Goal: Ask a question

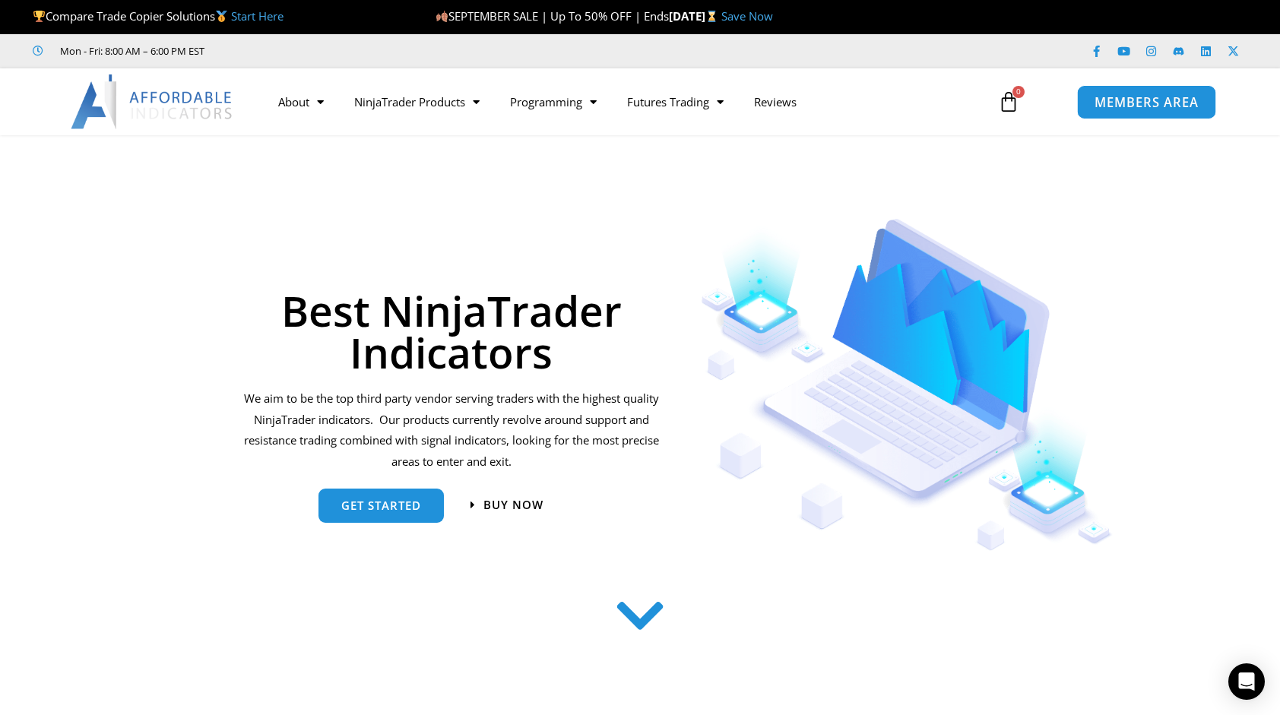
click at [1125, 103] on span "MEMBERS AREA" at bounding box center [1146, 102] width 104 height 13
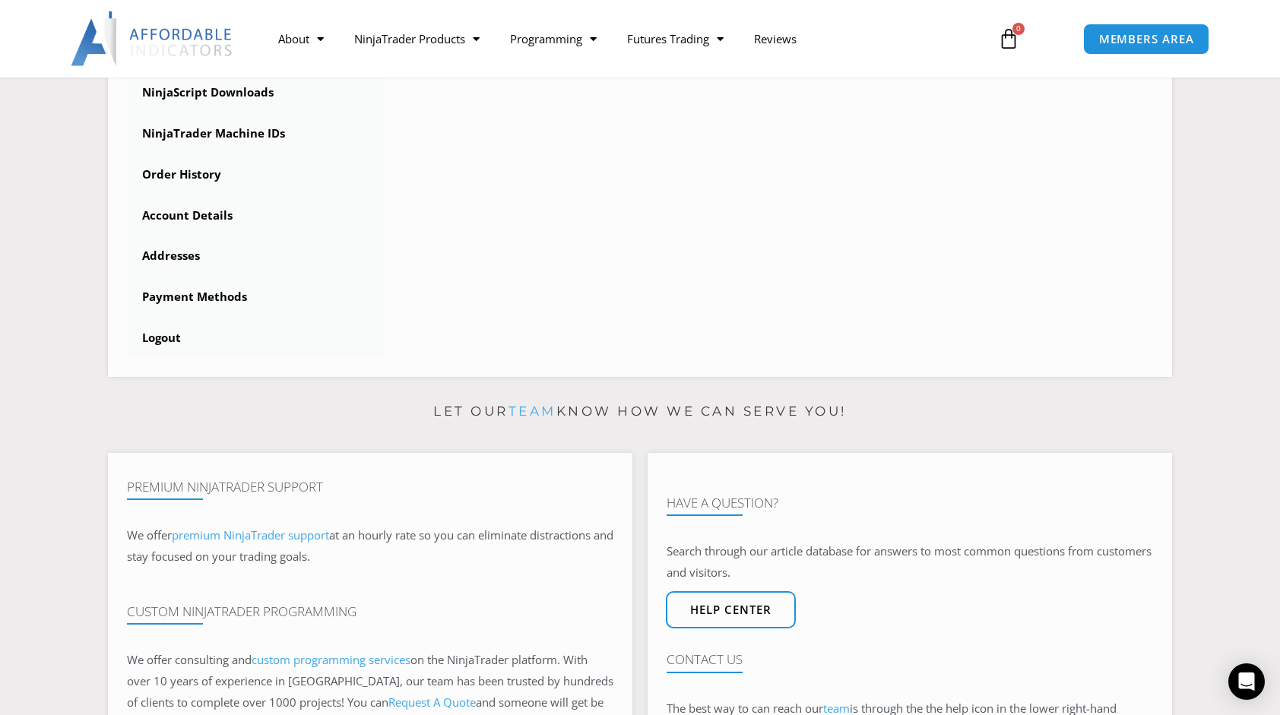
scroll to position [532, 0]
click at [683, 664] on h4 "Contact Us" at bounding box center [910, 658] width 487 height 15
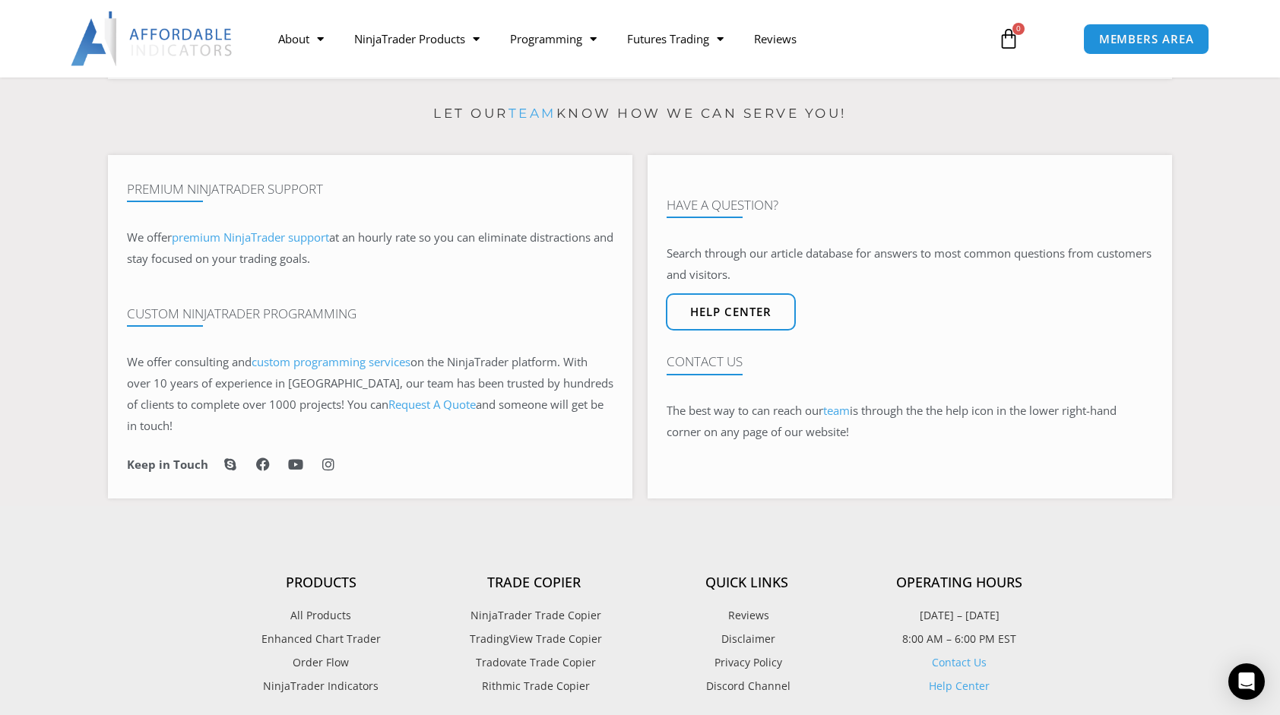
scroll to position [833, 0]
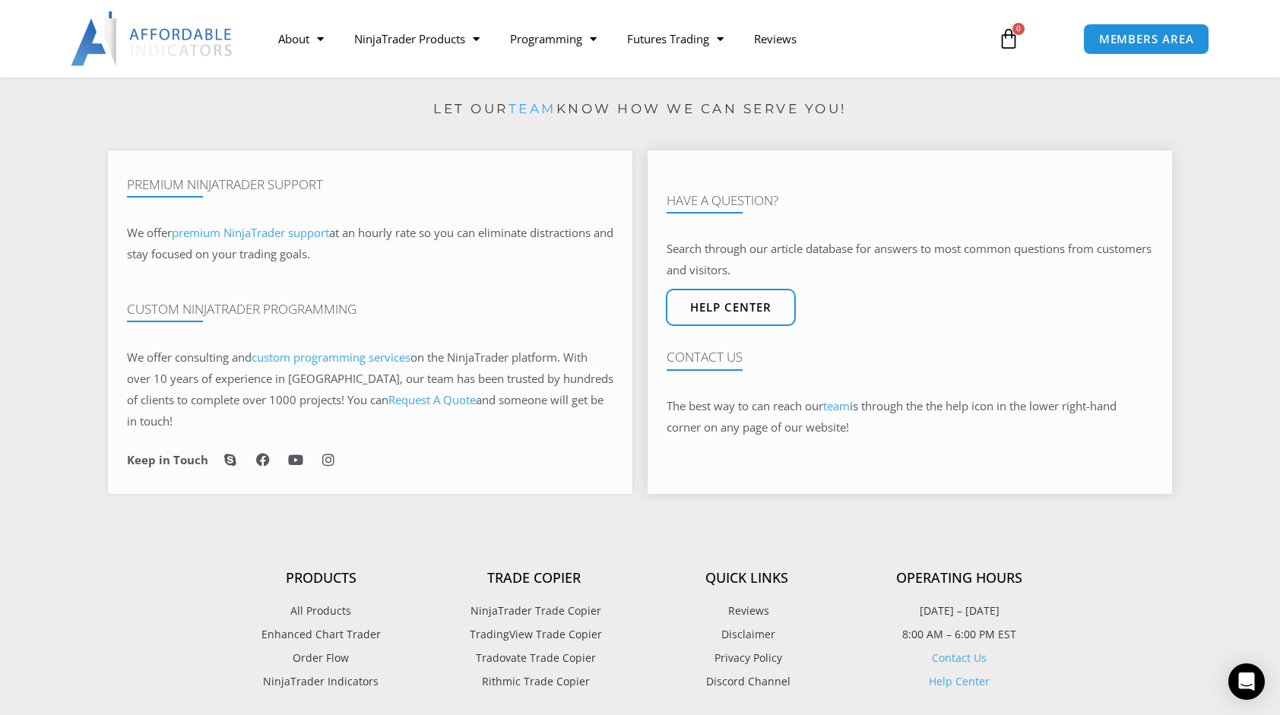
click at [844, 404] on link "team" at bounding box center [836, 405] width 27 height 15
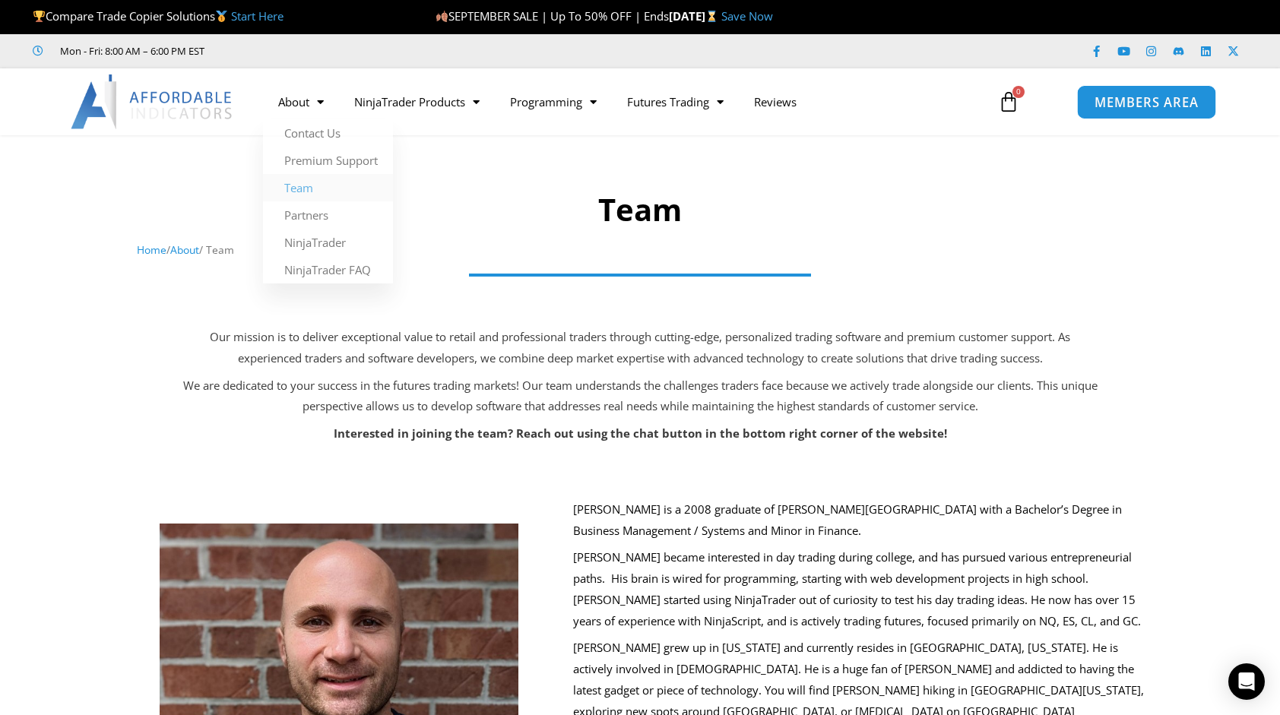
click at [1121, 97] on span "MEMBERS AREA" at bounding box center [1146, 102] width 104 height 13
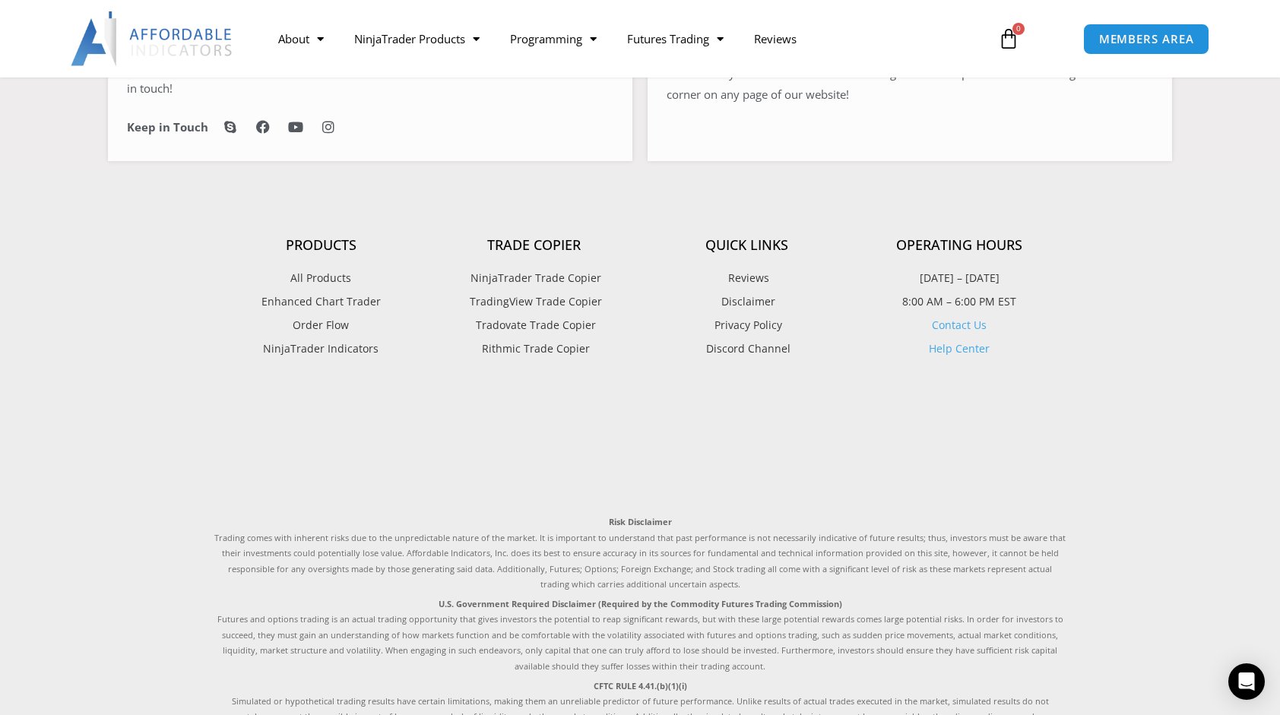
scroll to position [1181, 0]
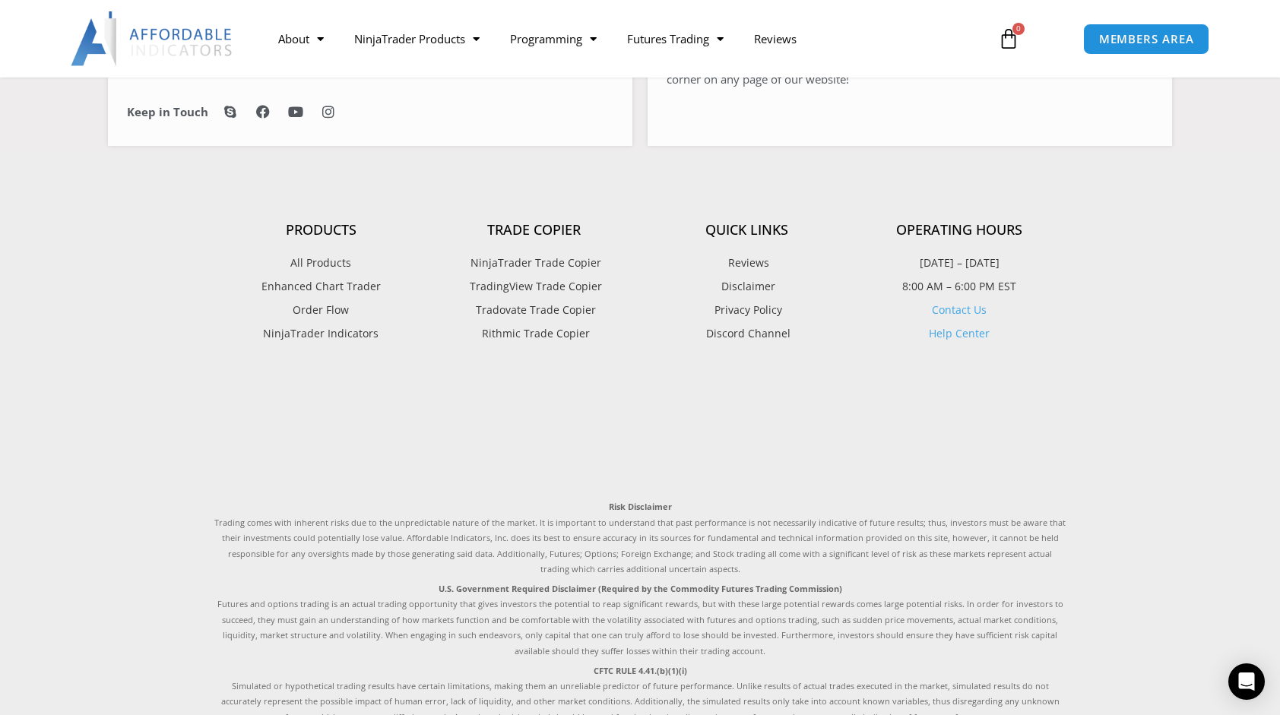
click at [968, 307] on link "Contact Us" at bounding box center [959, 310] width 55 height 14
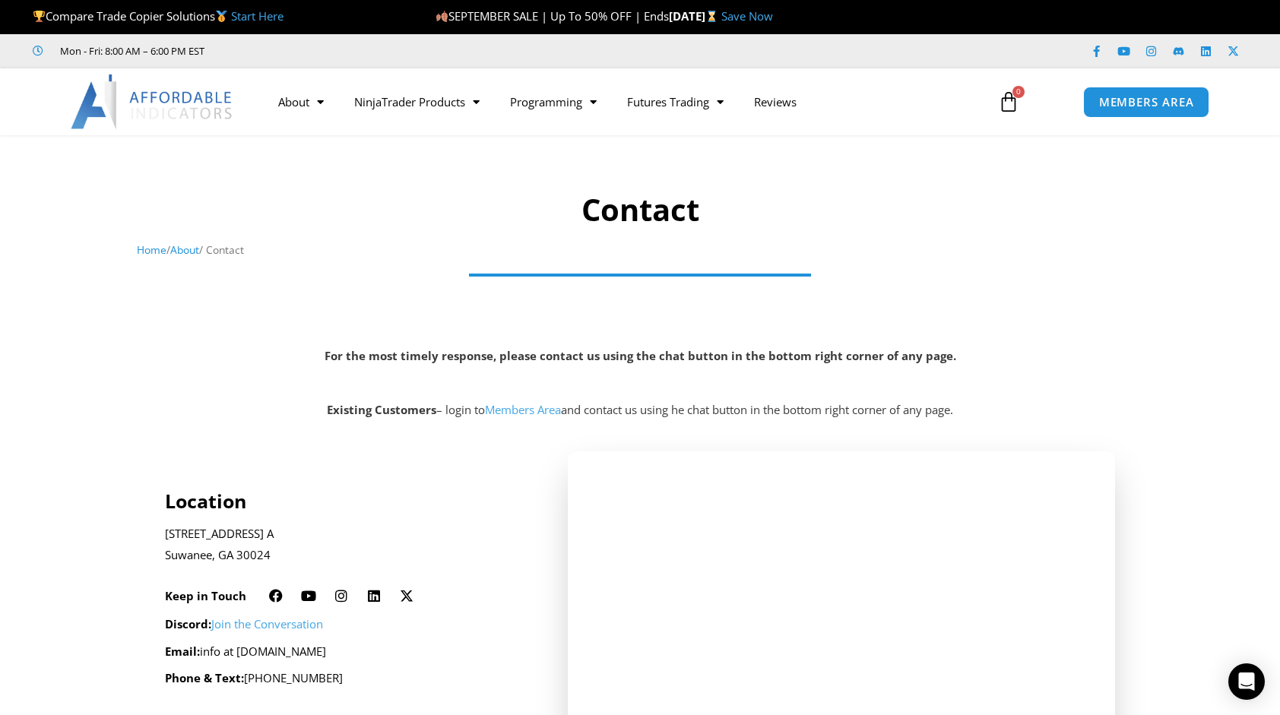
scroll to position [429, 0]
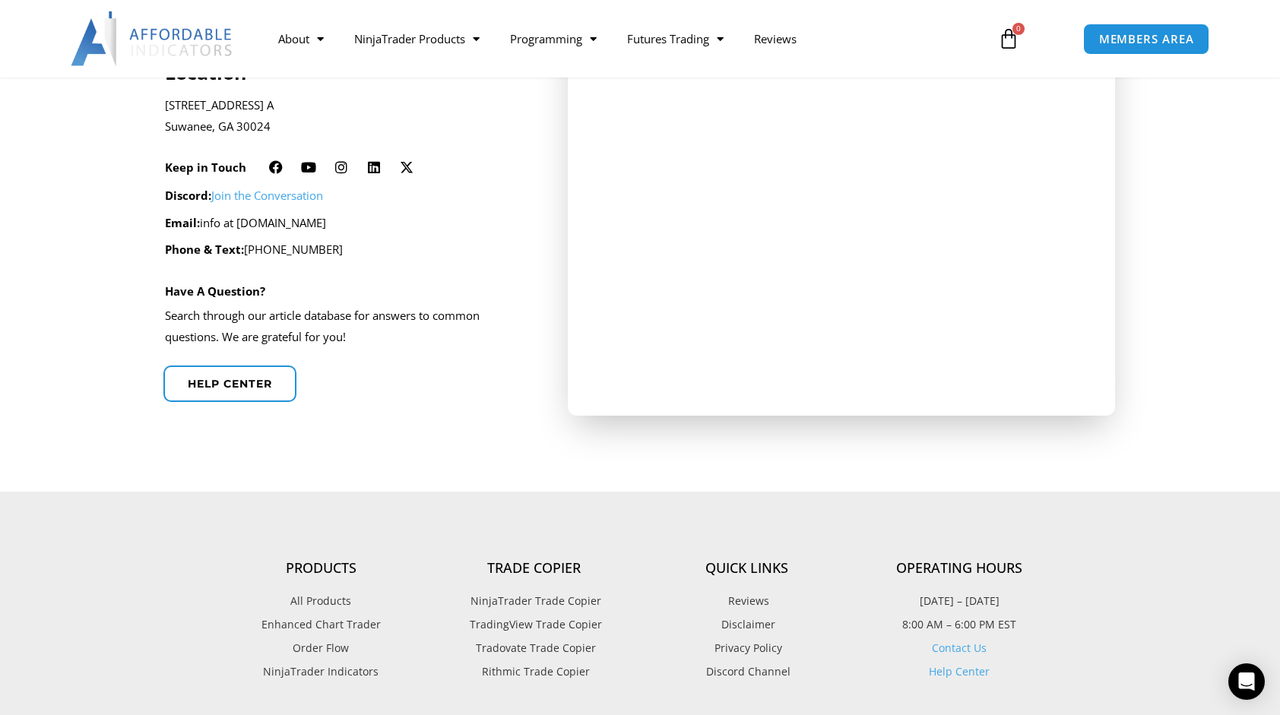
drag, startPoint x: 377, startPoint y: 220, endPoint x: 245, endPoint y: 220, distance: 132.3
click at [245, 220] on p "Email: info at affordableindicators.com" at bounding box center [346, 223] width 363 height 21
drag, startPoint x: 245, startPoint y: 220, endPoint x: 255, endPoint y: 224, distance: 10.6
copy p "affordableindicators.com"
click at [356, 266] on div "Discord: Join the Conversation Email: info at affordableindicators.com Phone & …" at bounding box center [346, 223] width 363 height 99
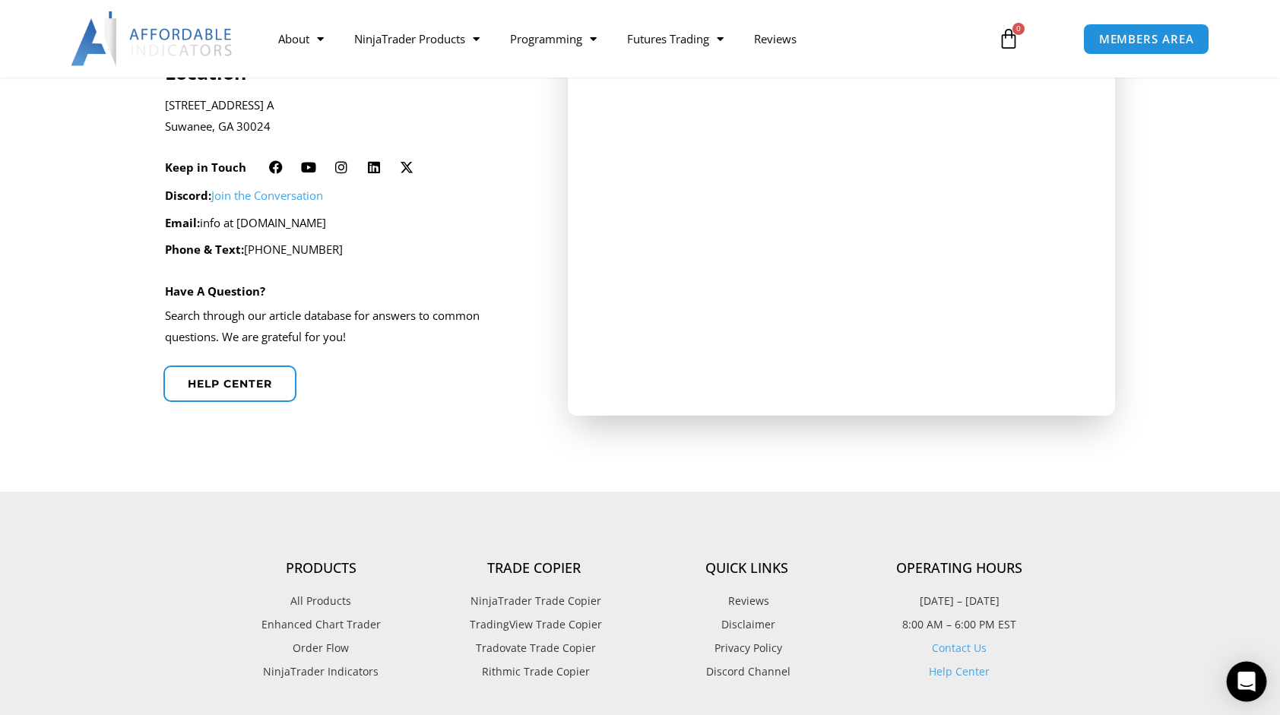
click at [1254, 686] on icon "Open Intercom Messenger" at bounding box center [1247, 682] width 20 height 20
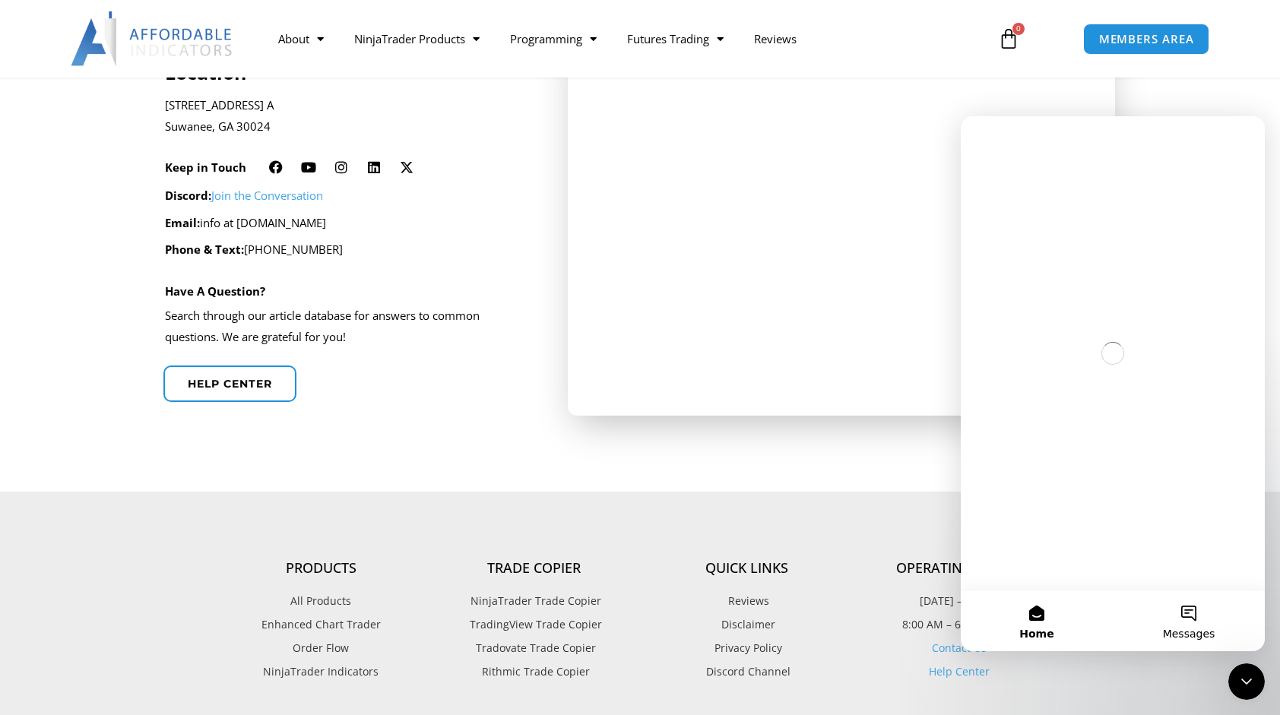
scroll to position [0, 0]
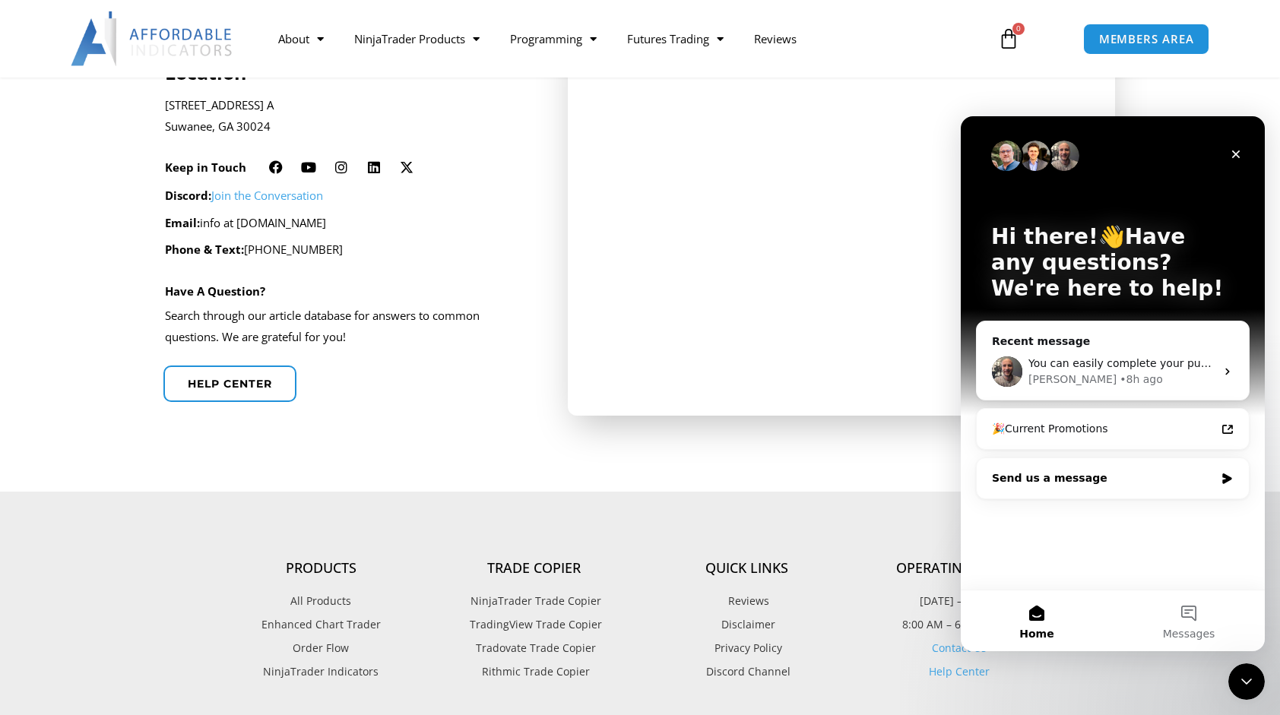
click at [1048, 474] on div "Send us a message" at bounding box center [1103, 479] width 223 height 16
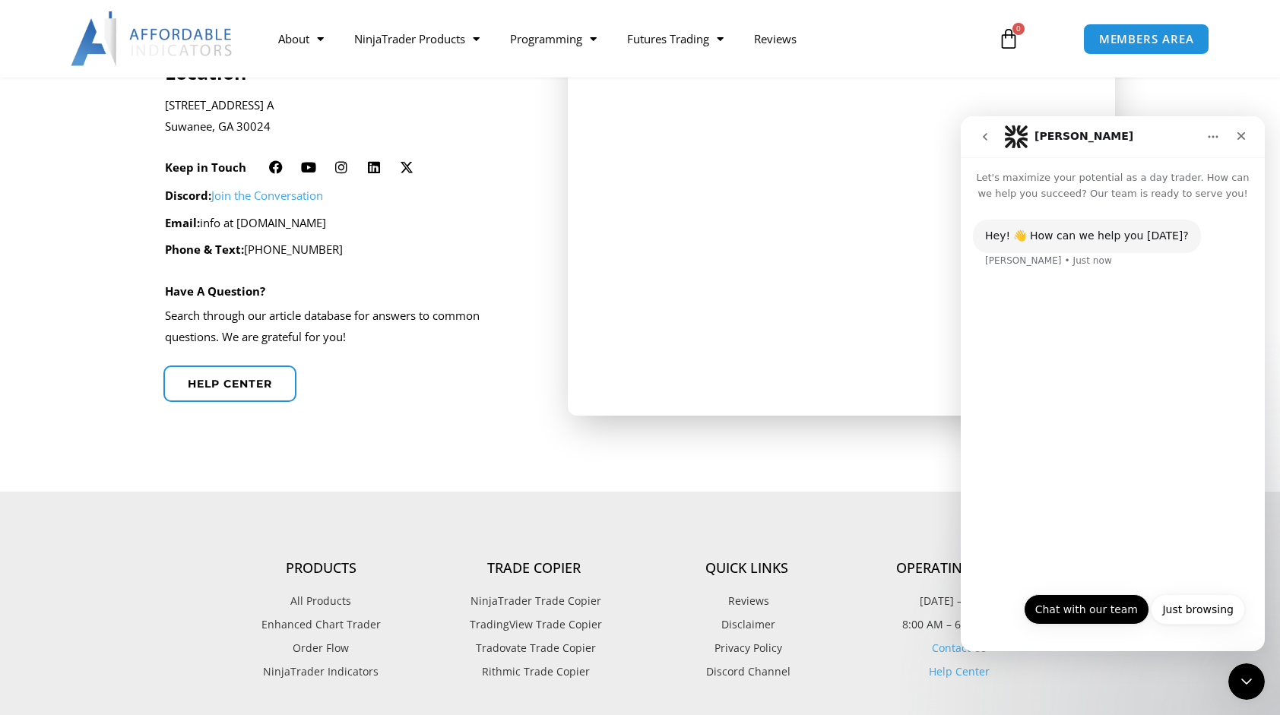
click at [1088, 618] on button "Chat with our team" at bounding box center [1086, 610] width 125 height 30
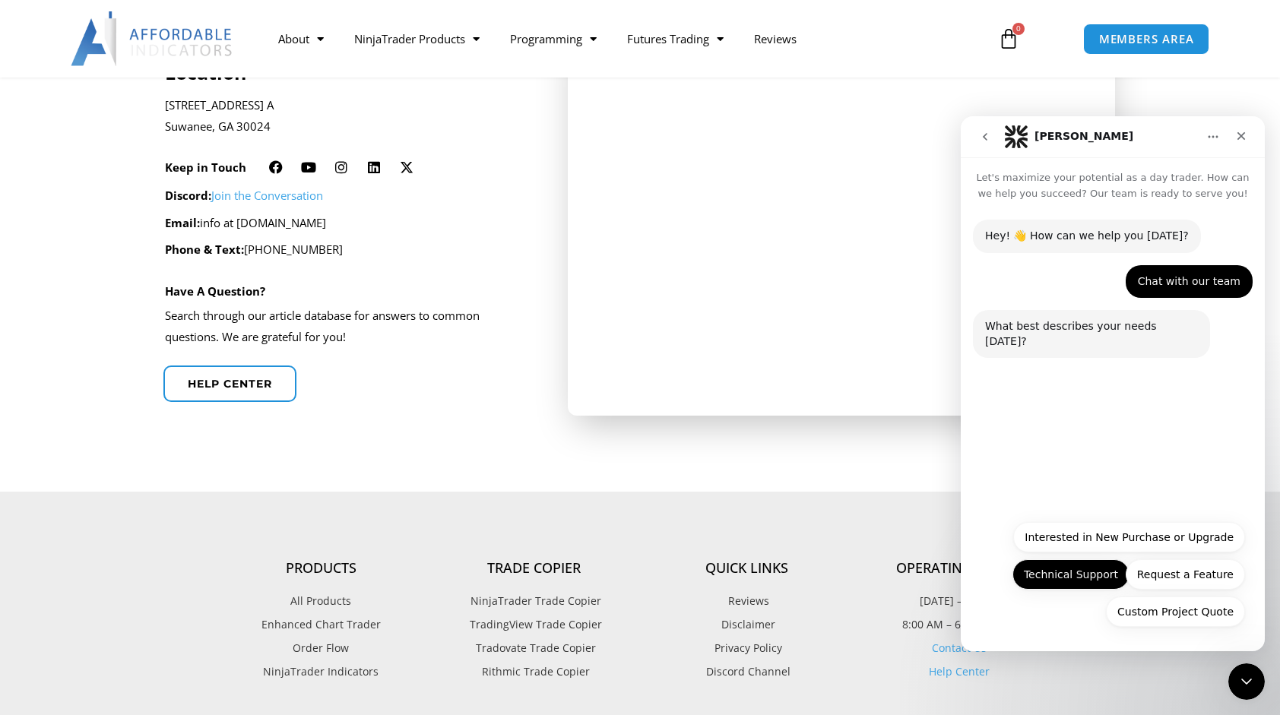
click at [1067, 569] on button "Technical Support" at bounding box center [1071, 575] width 117 height 30
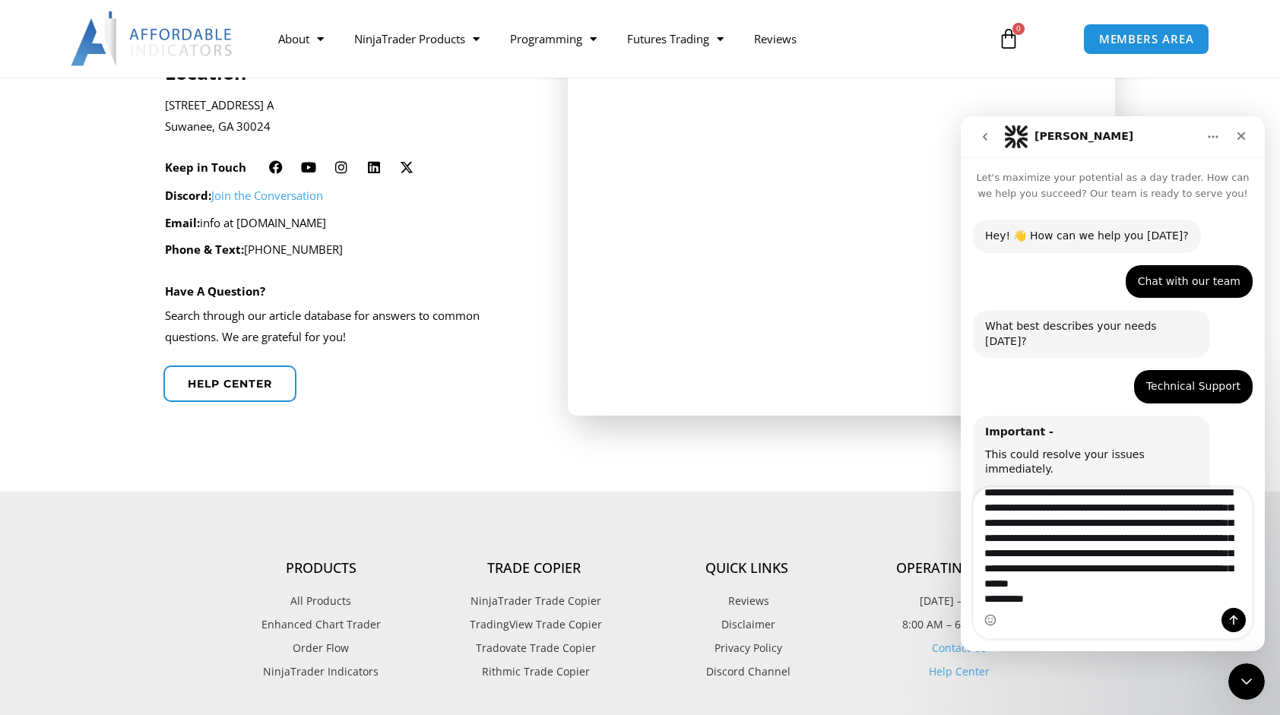
scroll to position [59, 0]
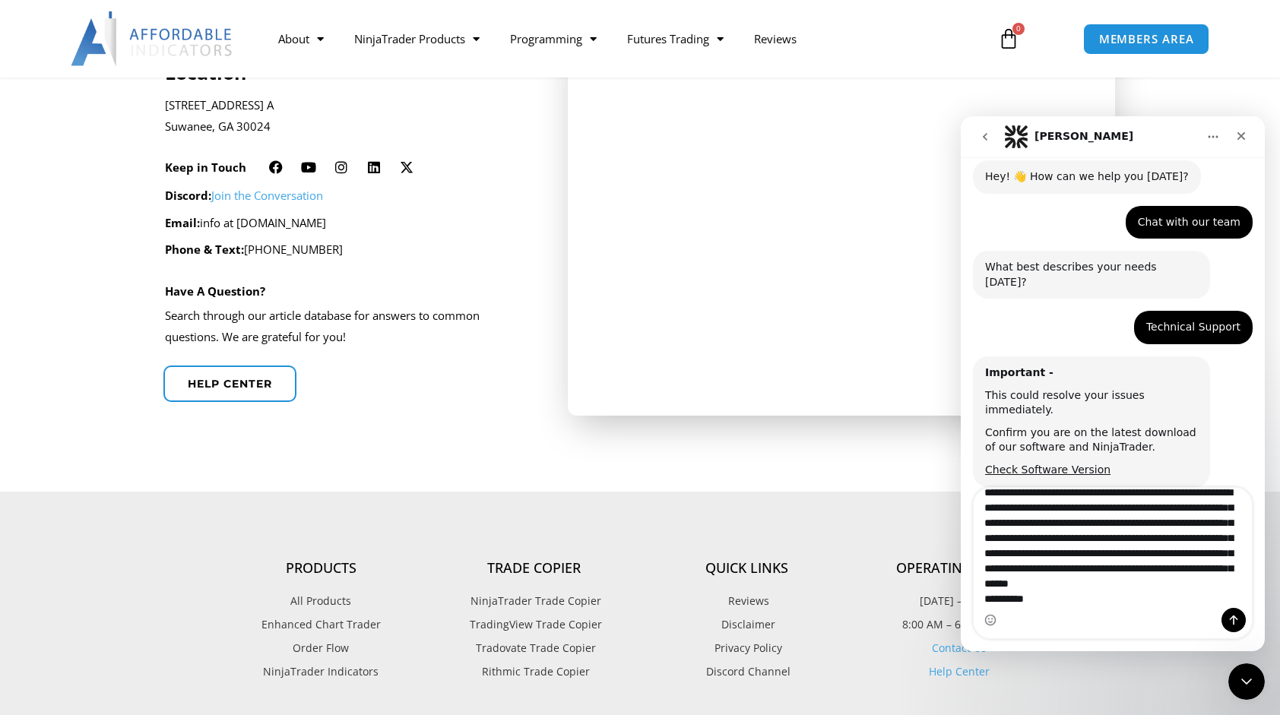
type textarea "**********"
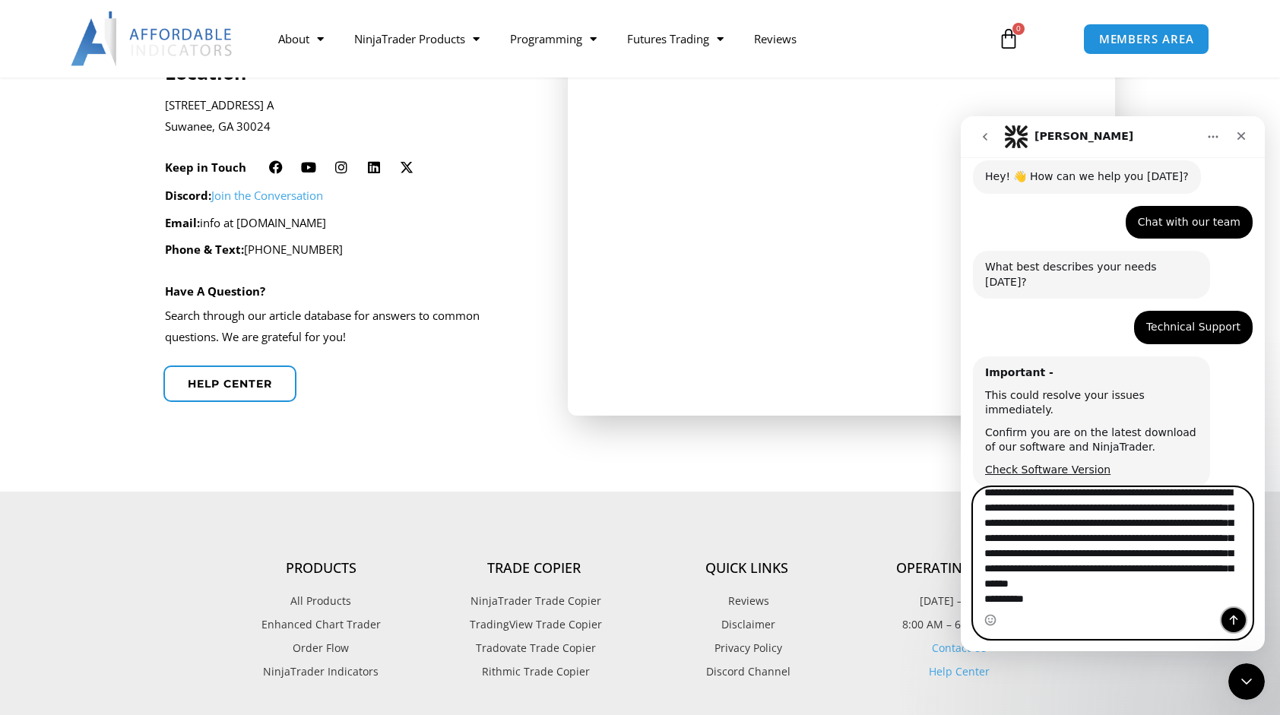
click at [1234, 615] on icon "Send a message…" at bounding box center [1234, 620] width 12 height 12
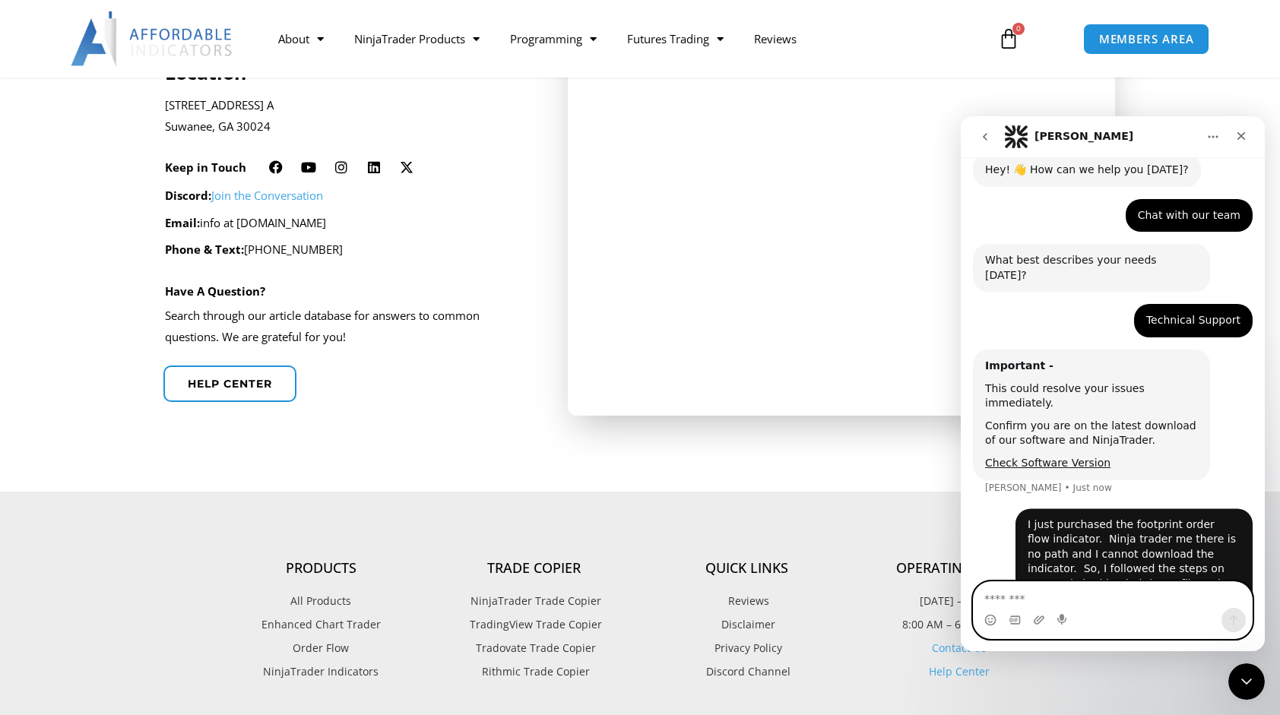
scroll to position [160, 0]
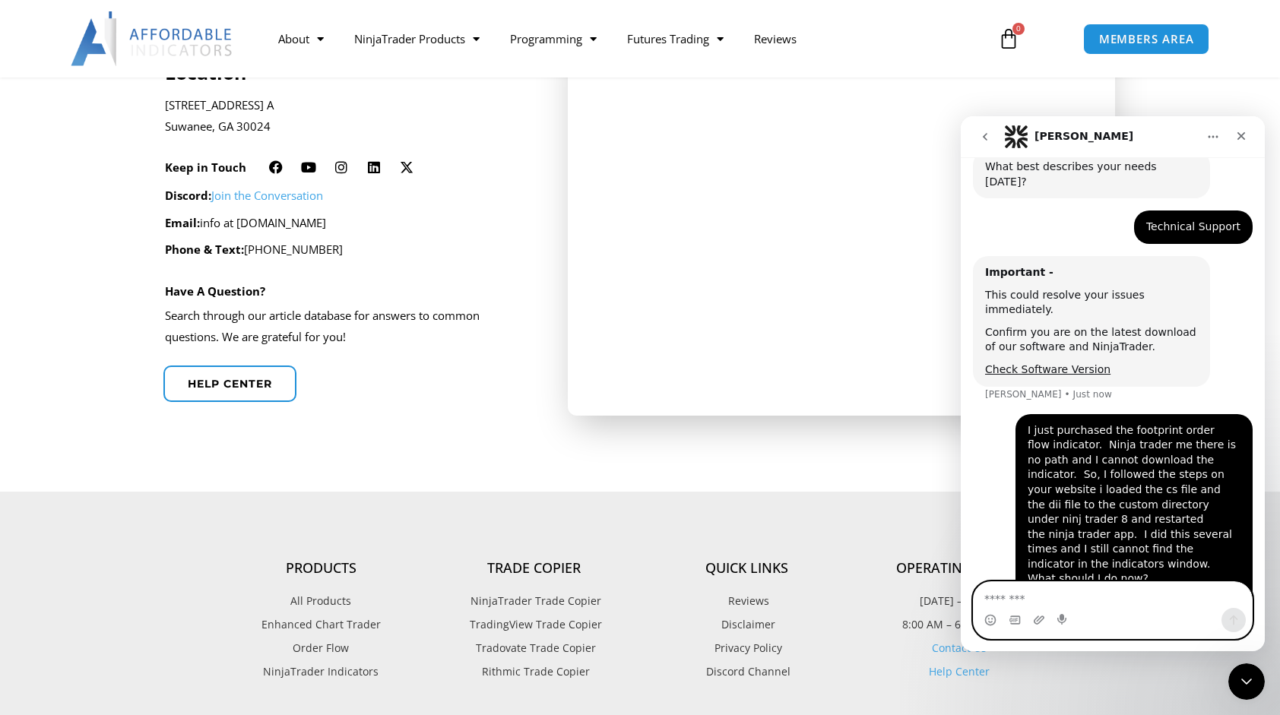
click at [1076, 600] on textarea "Message…" at bounding box center [1113, 595] width 279 height 26
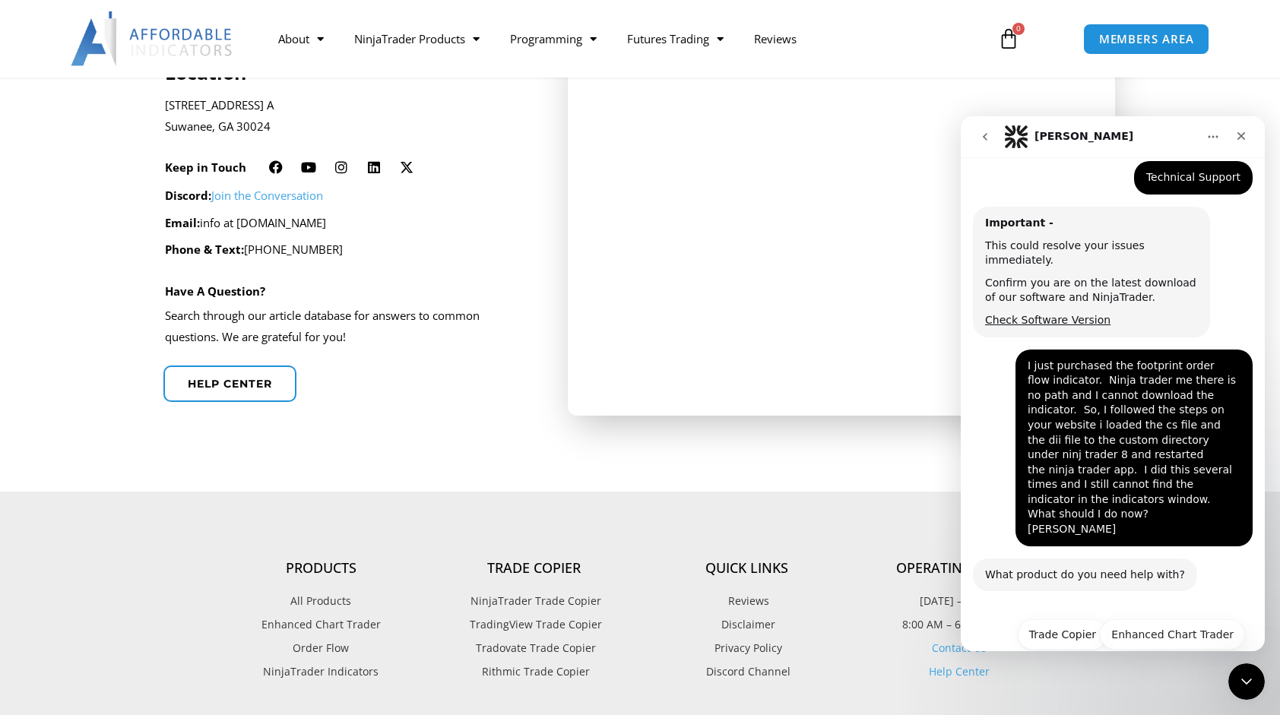
scroll to position [224, 0]
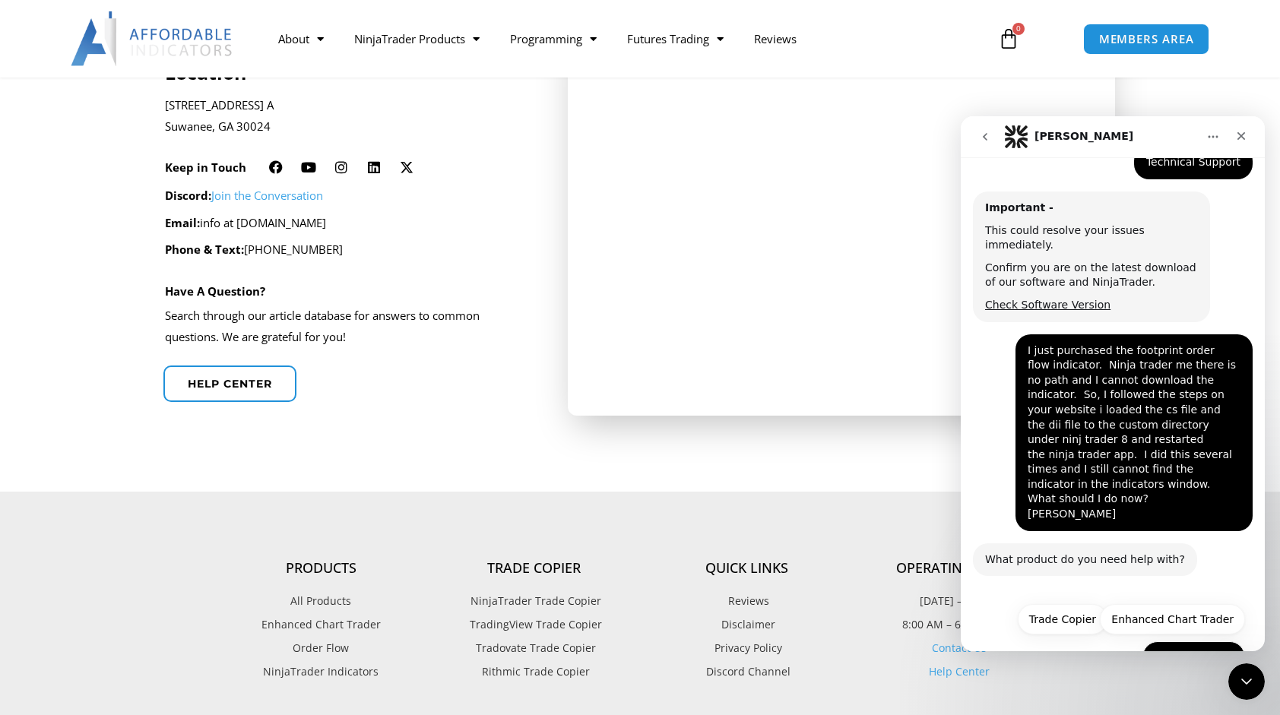
click at [1169, 642] on button "Other Products" at bounding box center [1194, 657] width 103 height 30
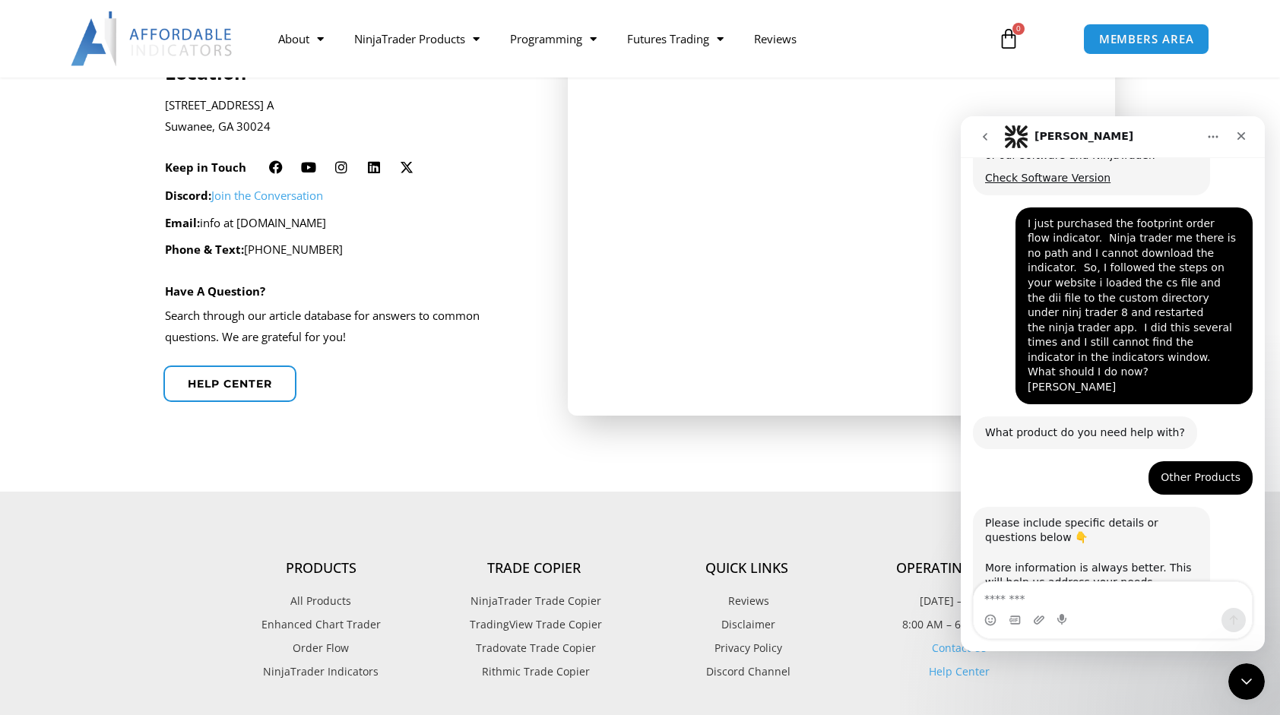
scroll to position [355, 0]
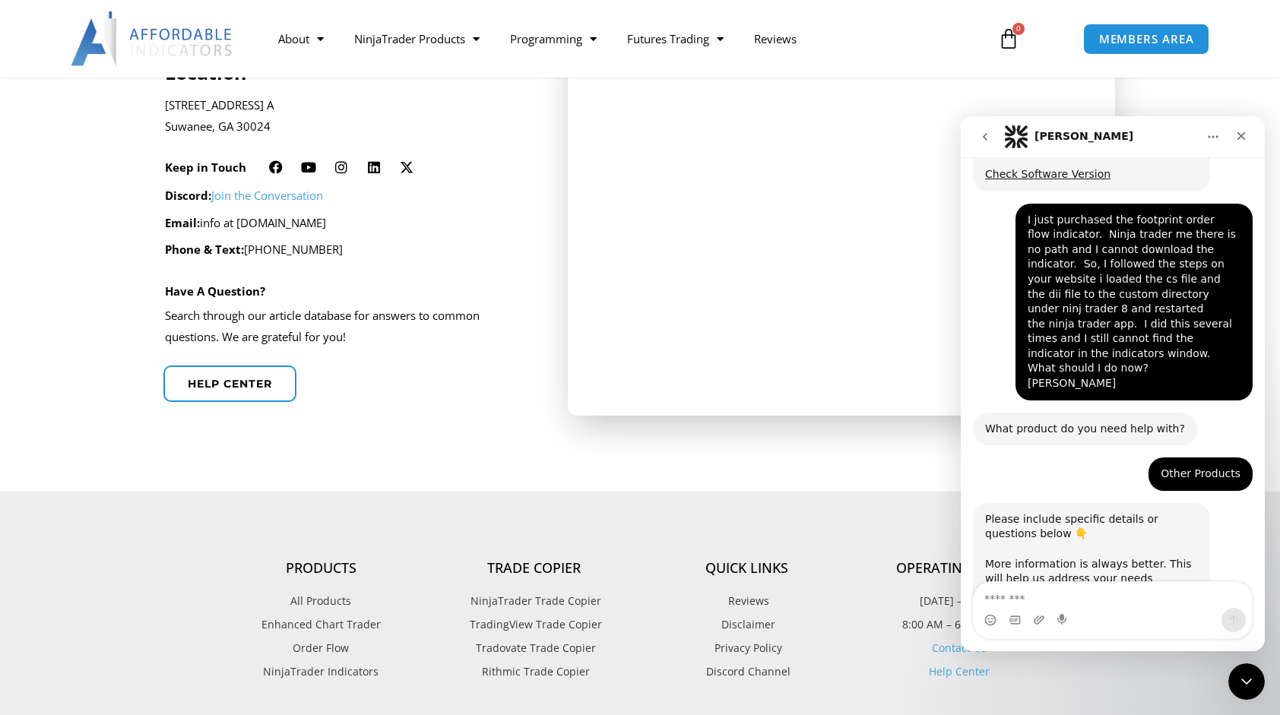
type textarea "**********"
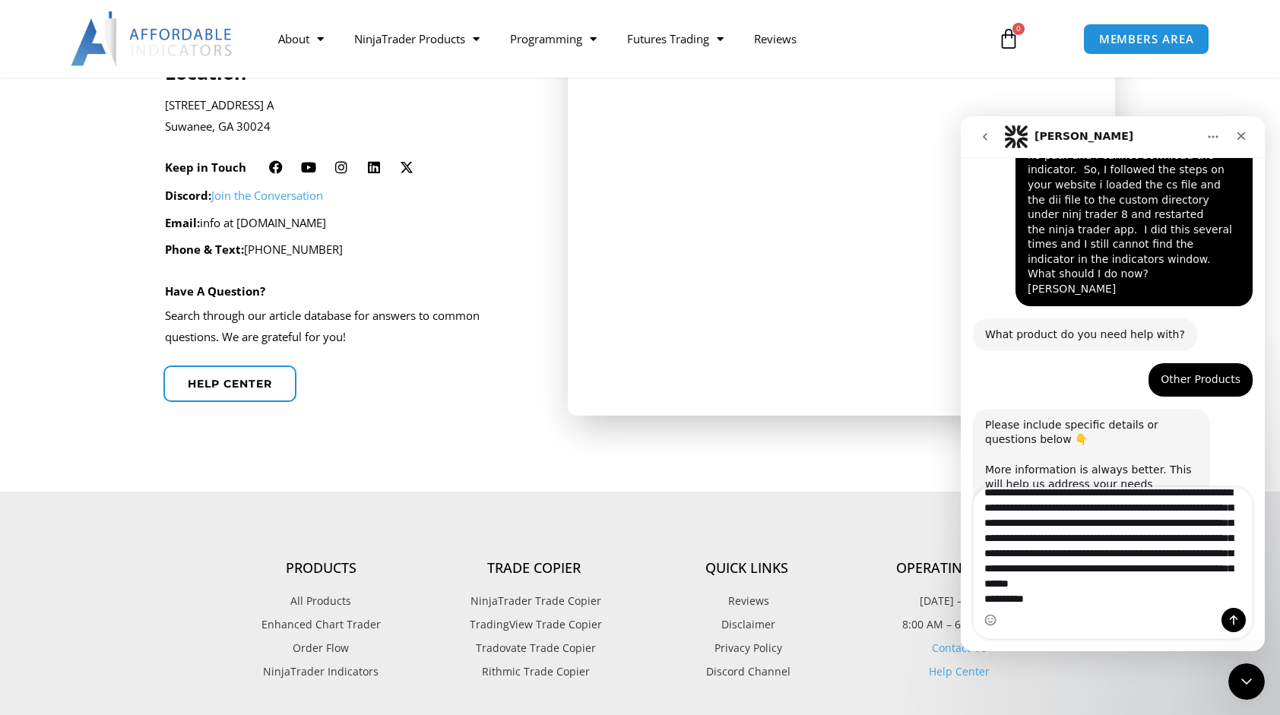
scroll to position [499, 0]
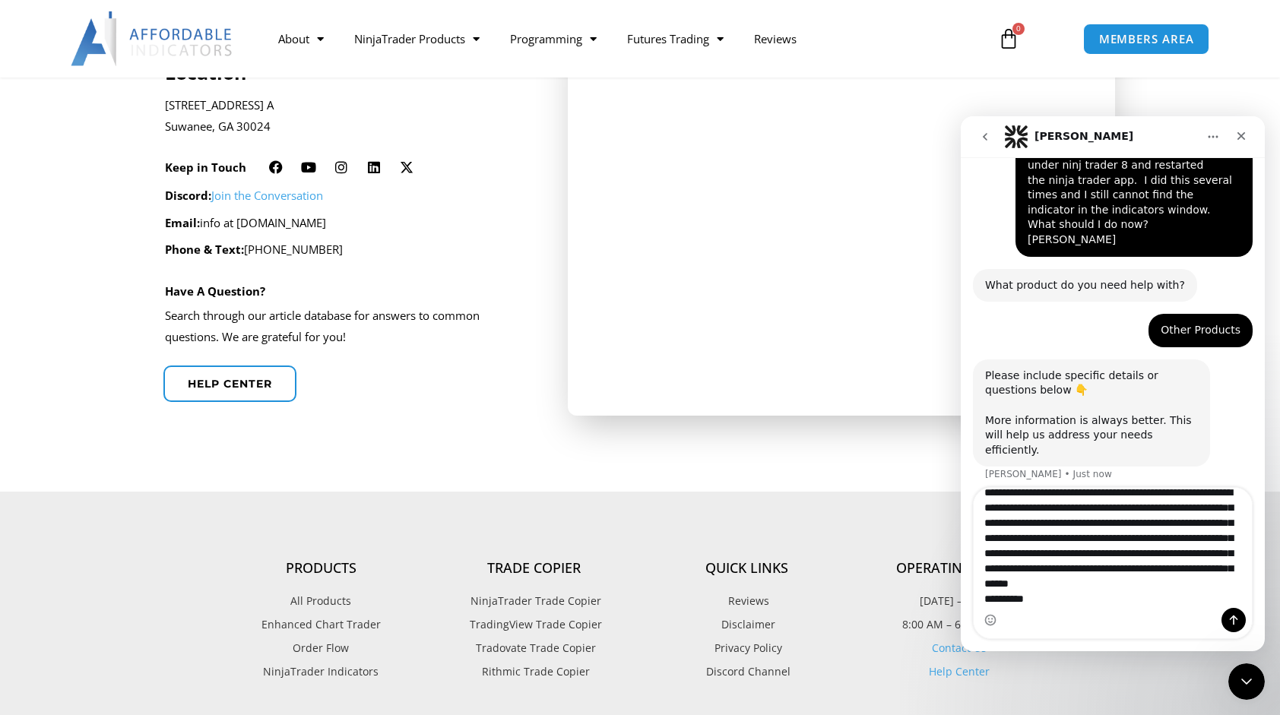
click at [1145, 582] on textarea "**********" at bounding box center [1113, 548] width 279 height 120
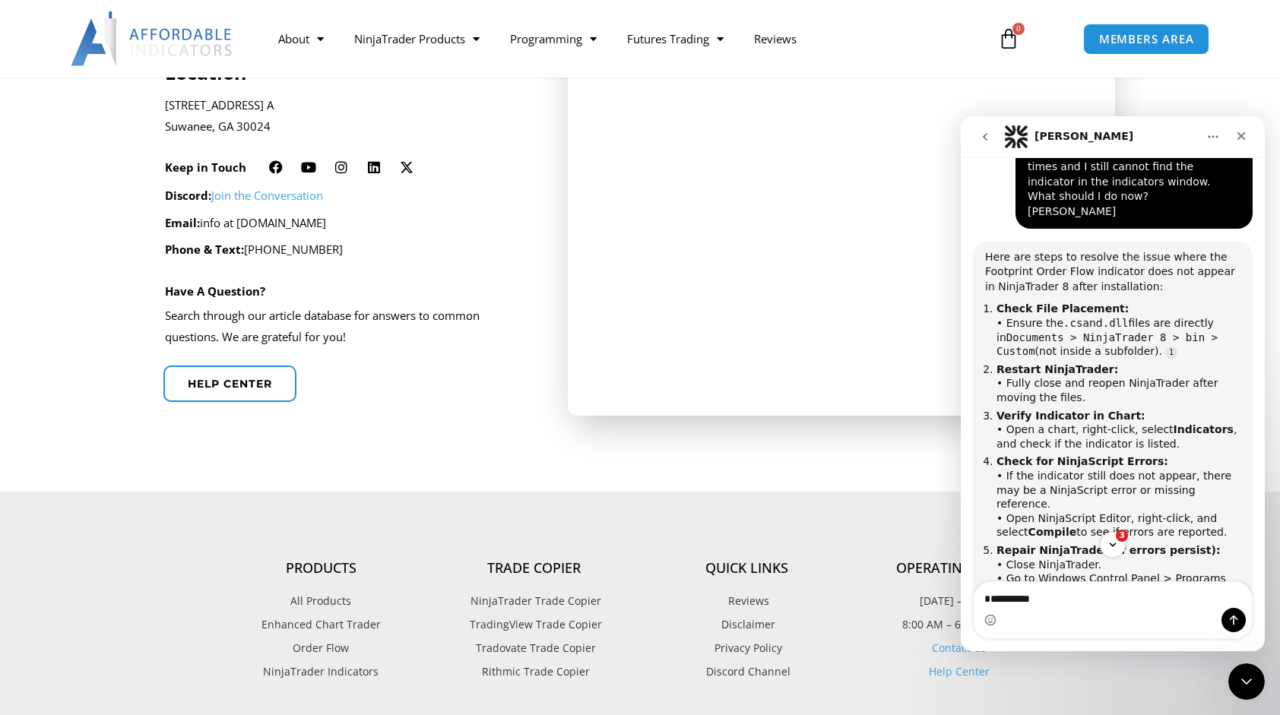
scroll to position [2, 0]
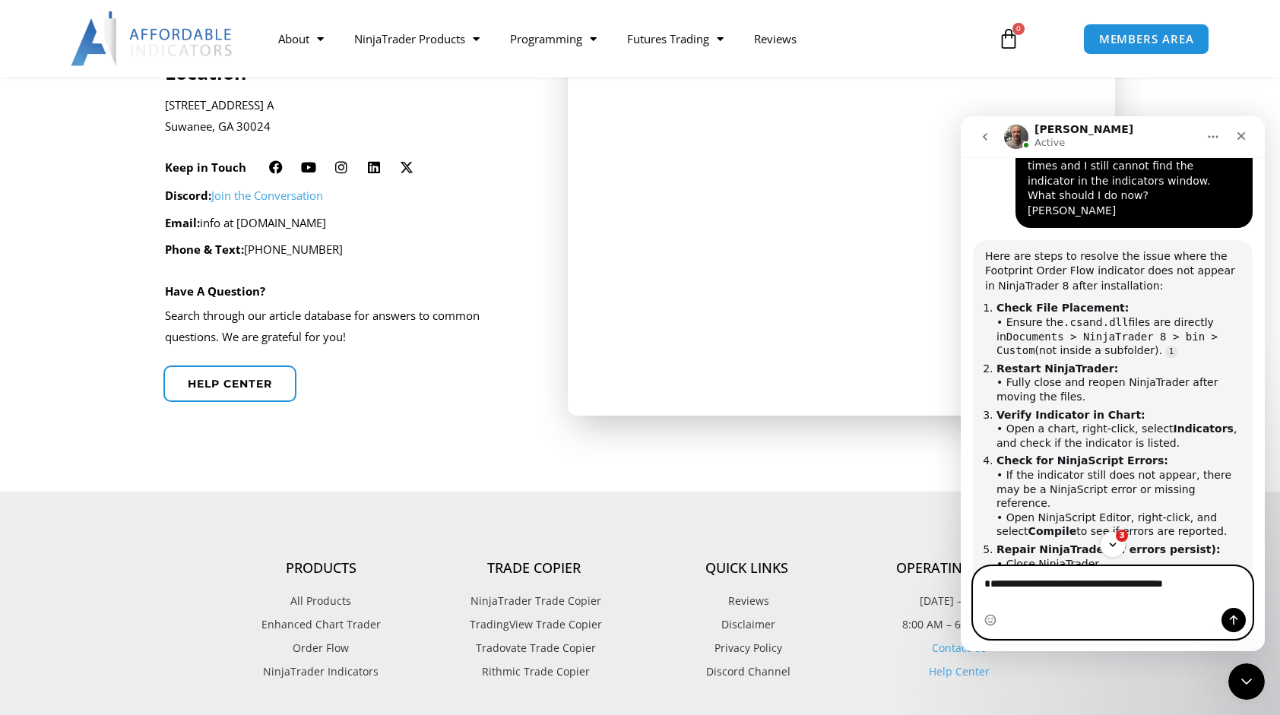
type textarea "**********"
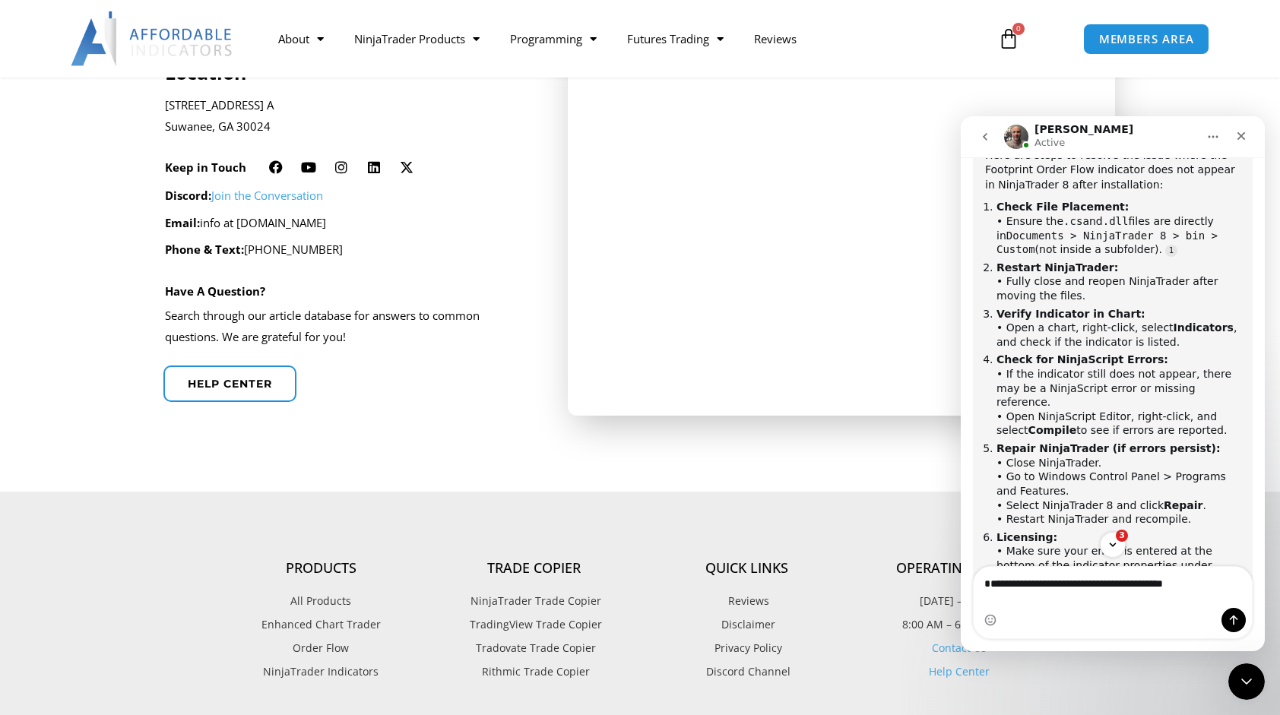
scroll to position [1052, 0]
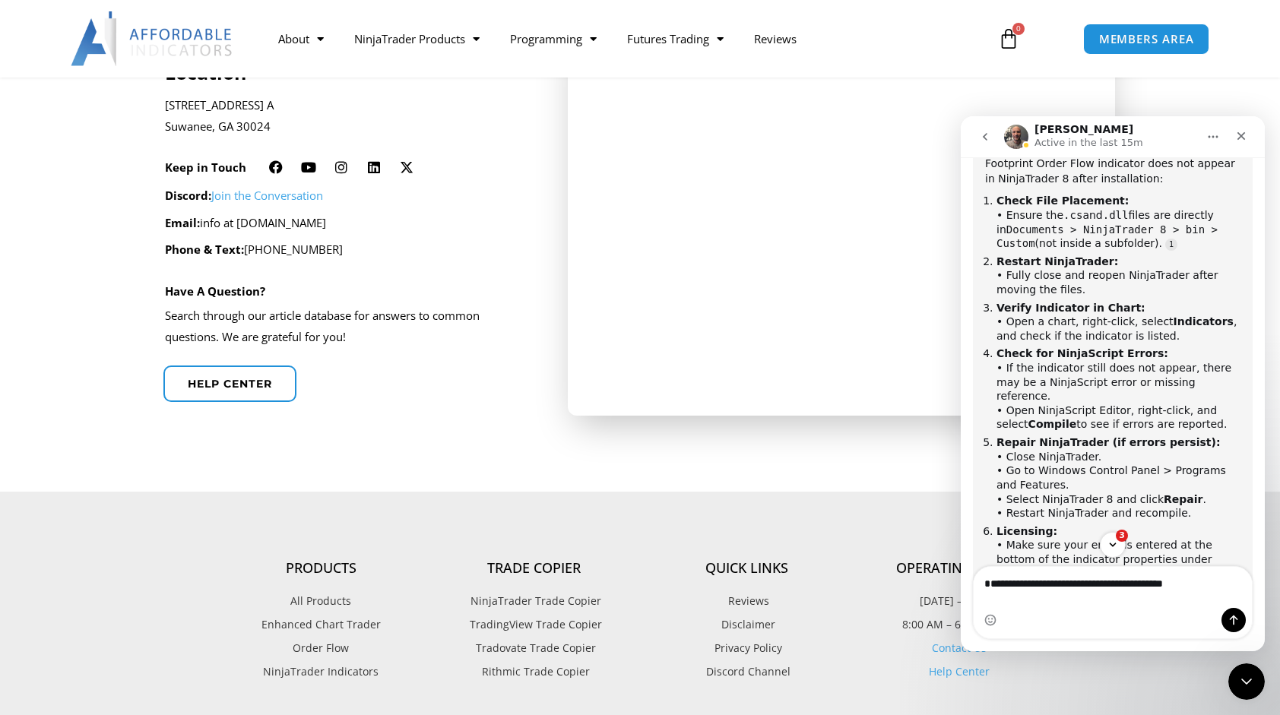
click at [845, 566] on h4 "Quick Links" at bounding box center [746, 568] width 213 height 17
